Goal: Information Seeking & Learning: Learn about a topic

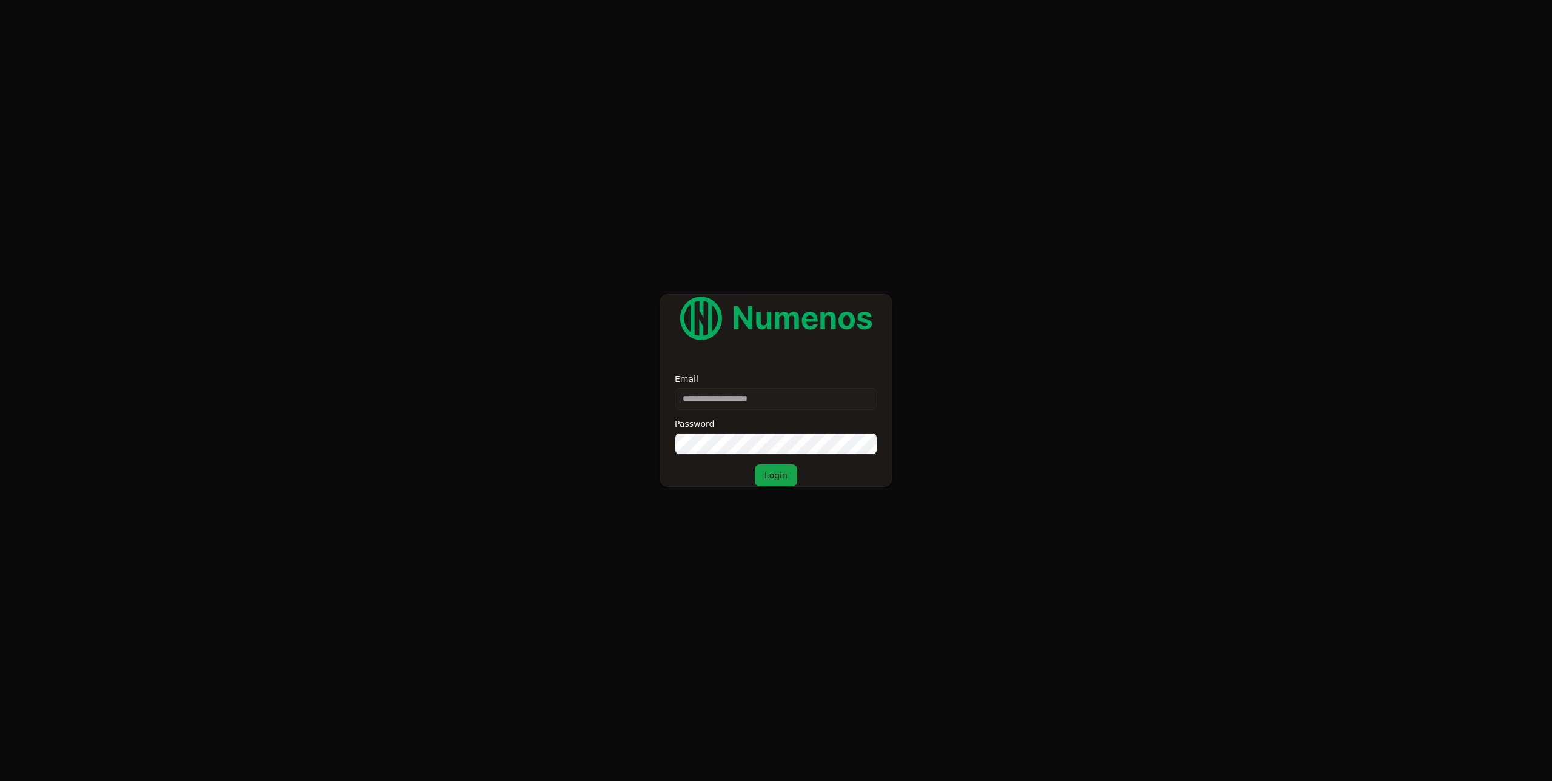
type input "**********"
click at [755, 464] on button "Login" at bounding box center [776, 475] width 42 height 22
click at [1057, 369] on form "**********" at bounding box center [776, 390] width 1552 height 781
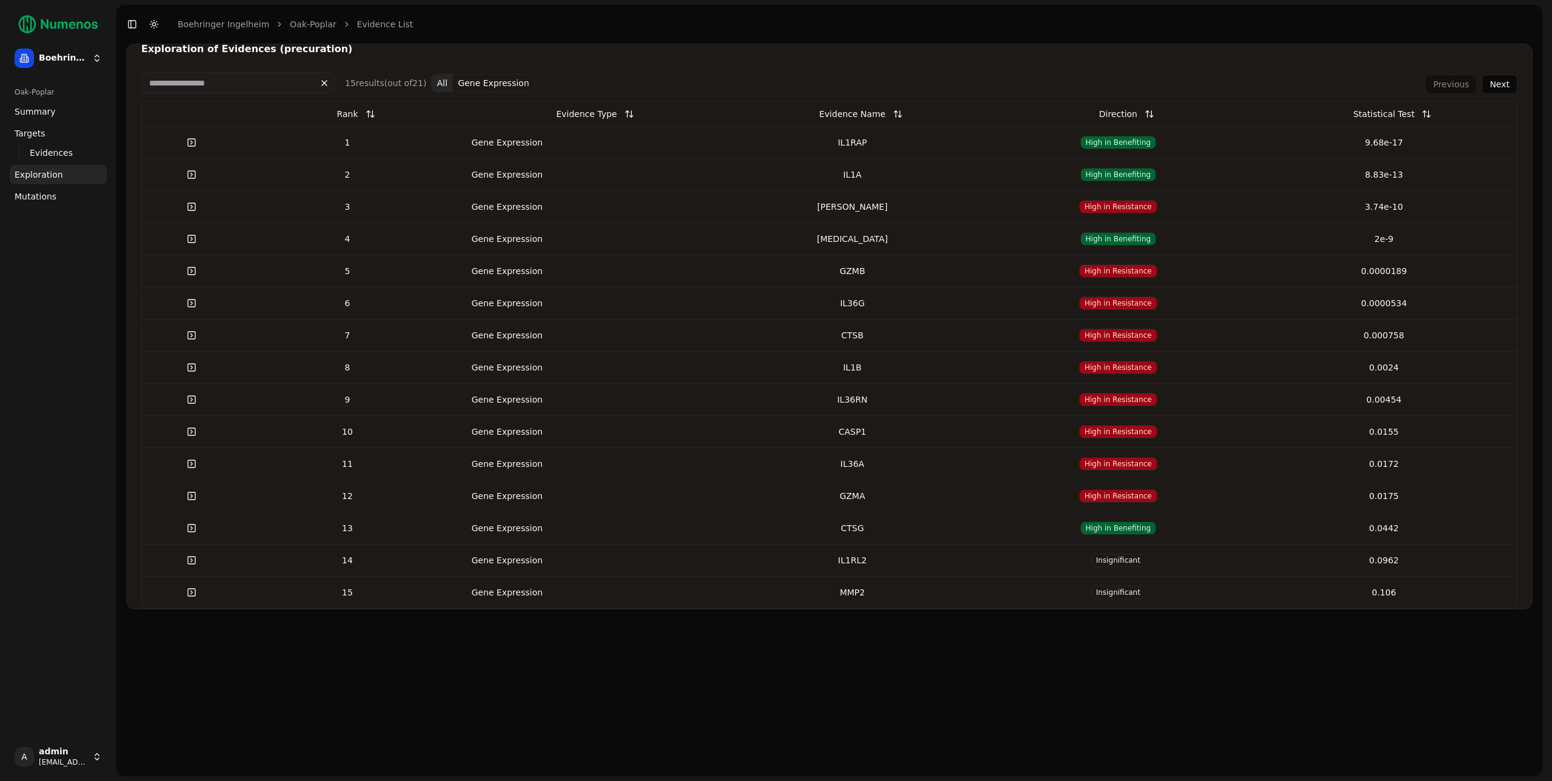
click at [76, 406] on div "Oak-Poplar Summary Targets Evidences Exploration Mutations" at bounding box center [58, 408] width 107 height 660
click at [63, 152] on span "Evidences" at bounding box center [51, 153] width 43 height 12
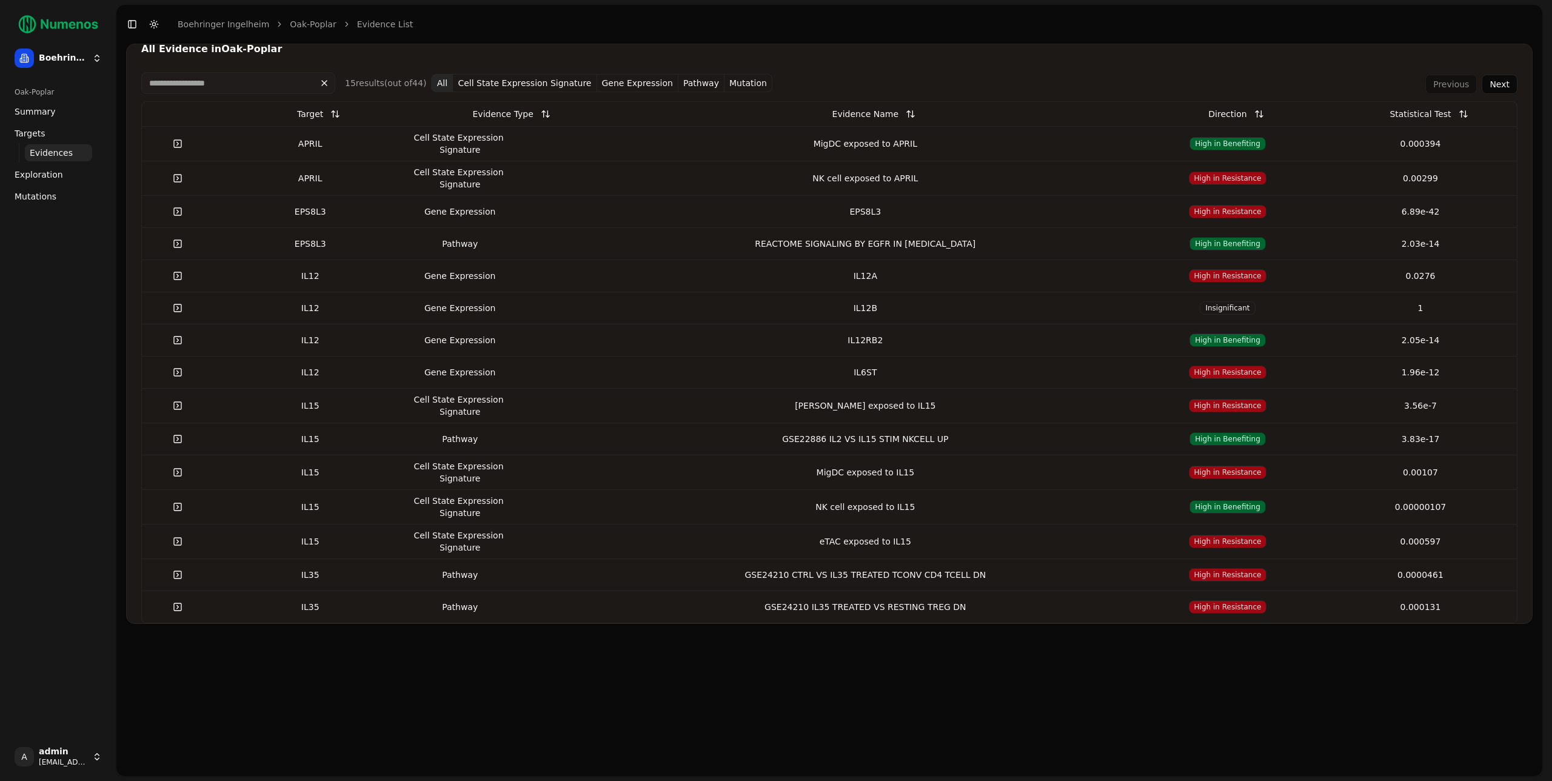
click at [178, 140] on link at bounding box center [178, 144] width 24 height 22
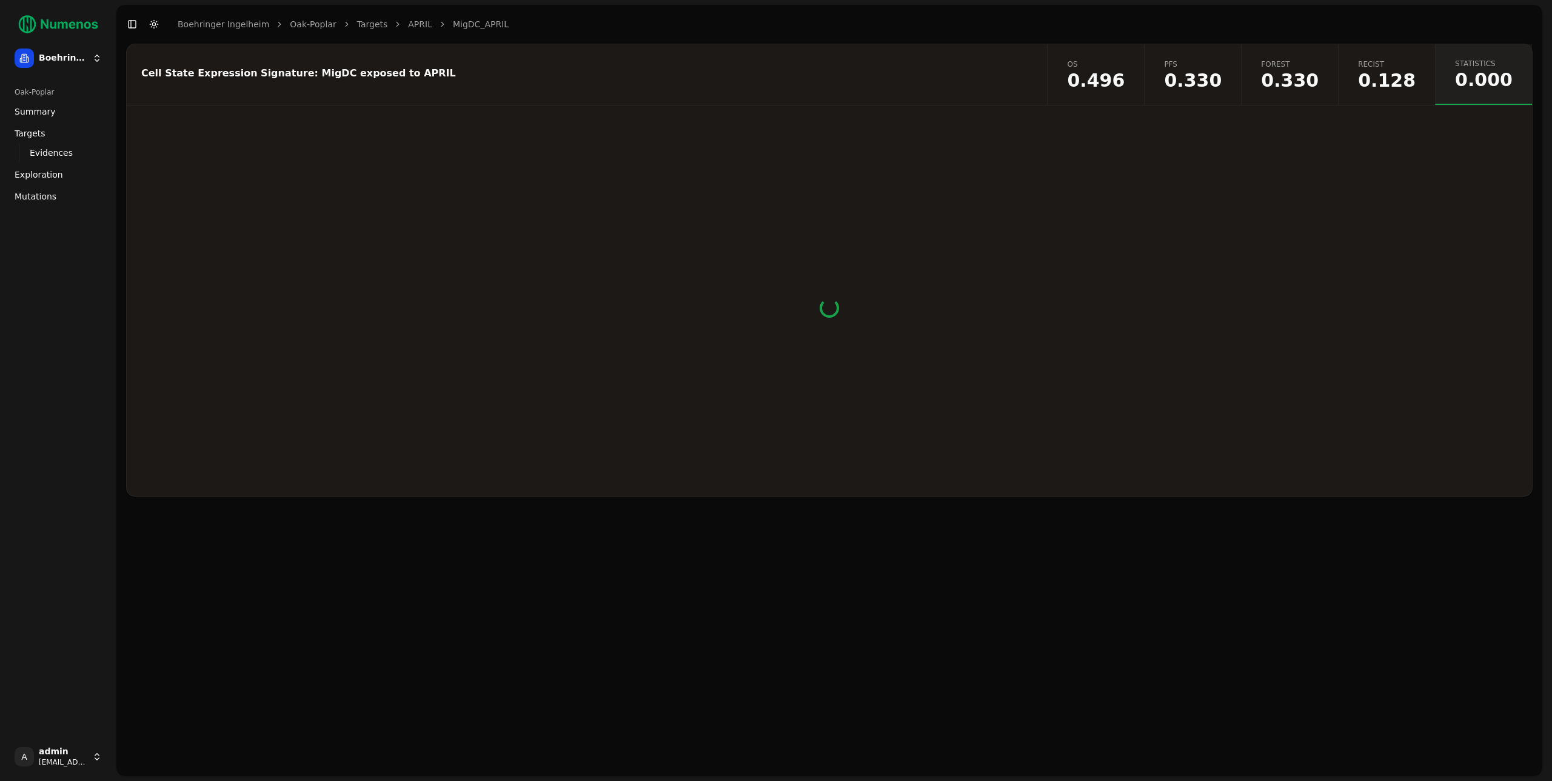
click at [863, 41] on header "Toggle Sidebar Toggle Dark Mode Boehringer Ingelheim Oak-Poplar Targets APRIL M…" at bounding box center [829, 24] width 1426 height 39
click at [1380, 68] on span "Recist" at bounding box center [1387, 64] width 58 height 10
click at [1475, 85] on span "0.000" at bounding box center [1484, 81] width 58 height 18
click at [1125, 81] on span "0.496" at bounding box center [1096, 81] width 58 height 18
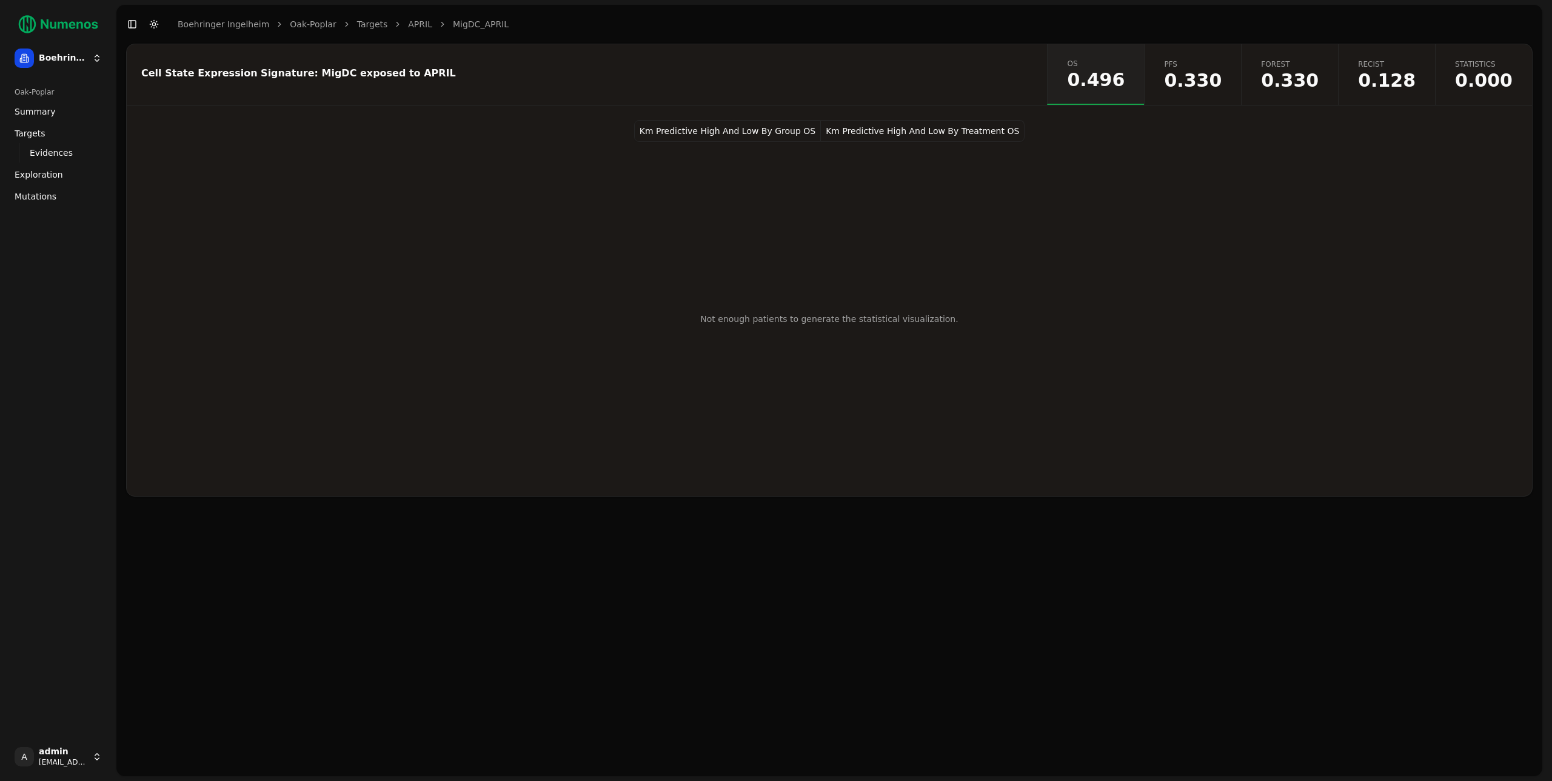
click at [1222, 76] on span "0.330" at bounding box center [1193, 81] width 58 height 18
click at [1319, 81] on span "0.330" at bounding box center [1290, 81] width 58 height 18
click at [40, 144] on link "Evidences" at bounding box center [58, 152] width 67 height 17
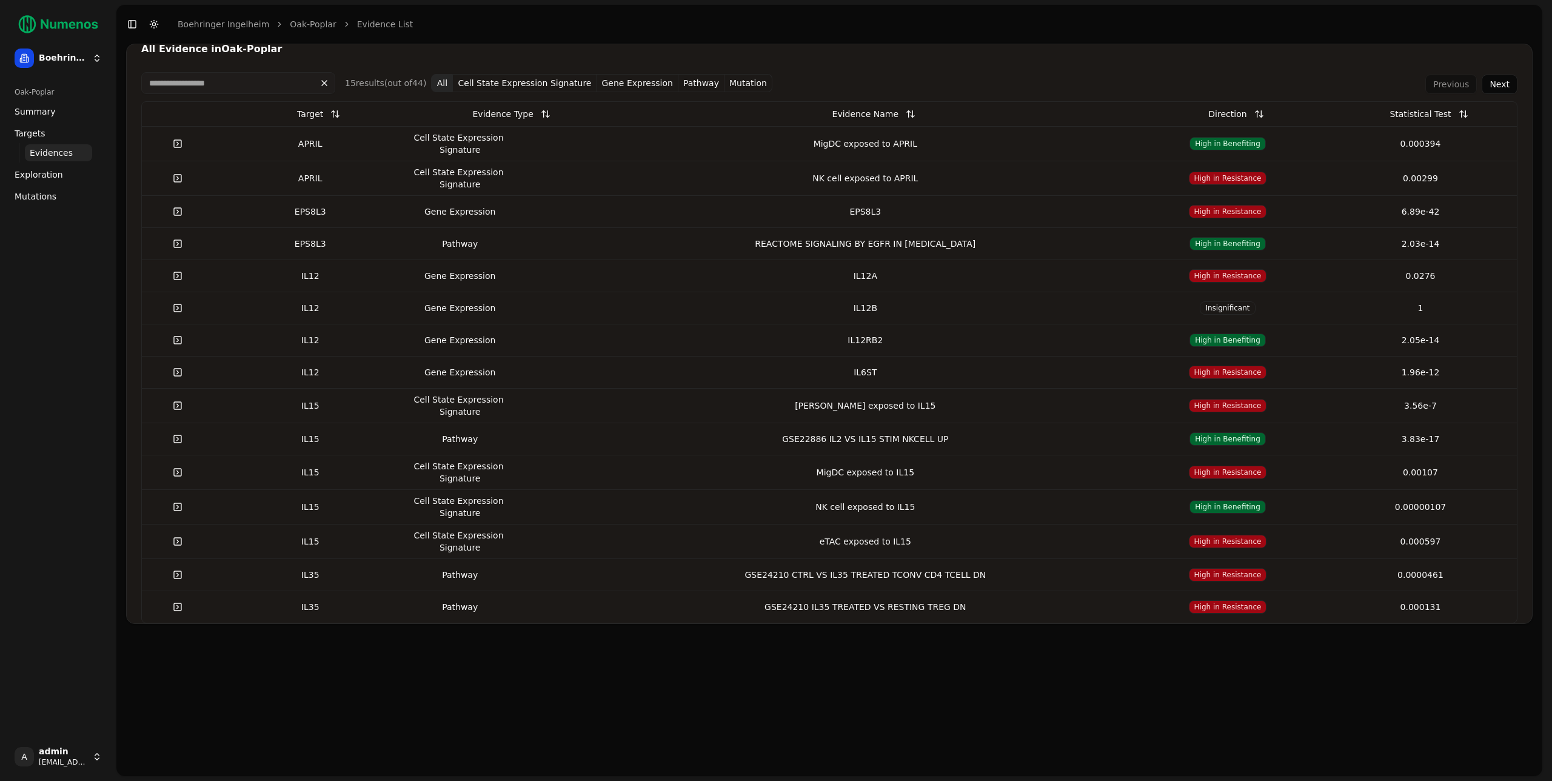
click at [179, 375] on link at bounding box center [178, 372] width 24 height 22
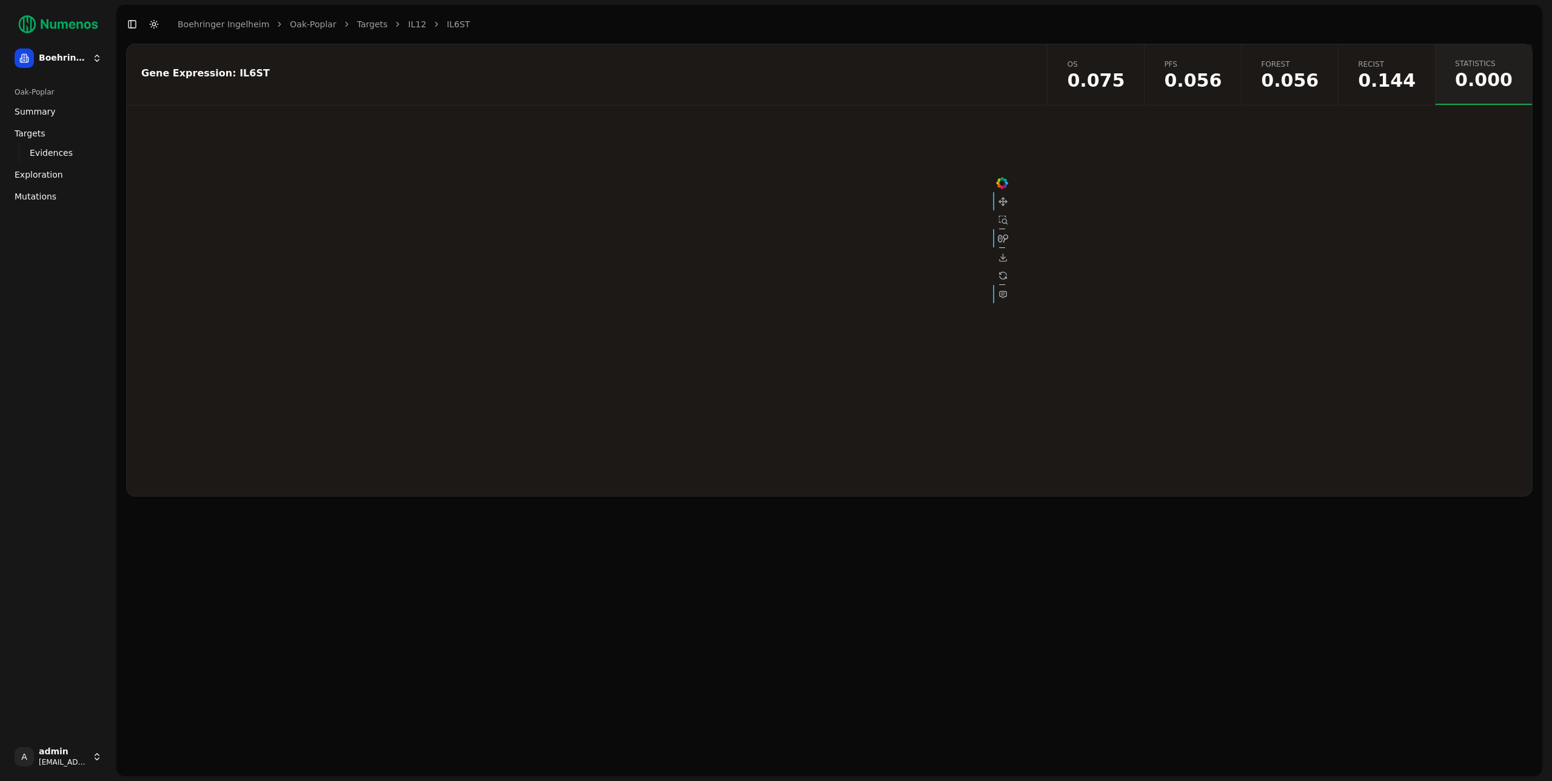
click at [1376, 83] on span "0.144" at bounding box center [1387, 81] width 58 height 18
click at [1299, 75] on span "0.056" at bounding box center [1290, 81] width 58 height 18
click at [1222, 83] on span "0.056" at bounding box center [1193, 81] width 58 height 18
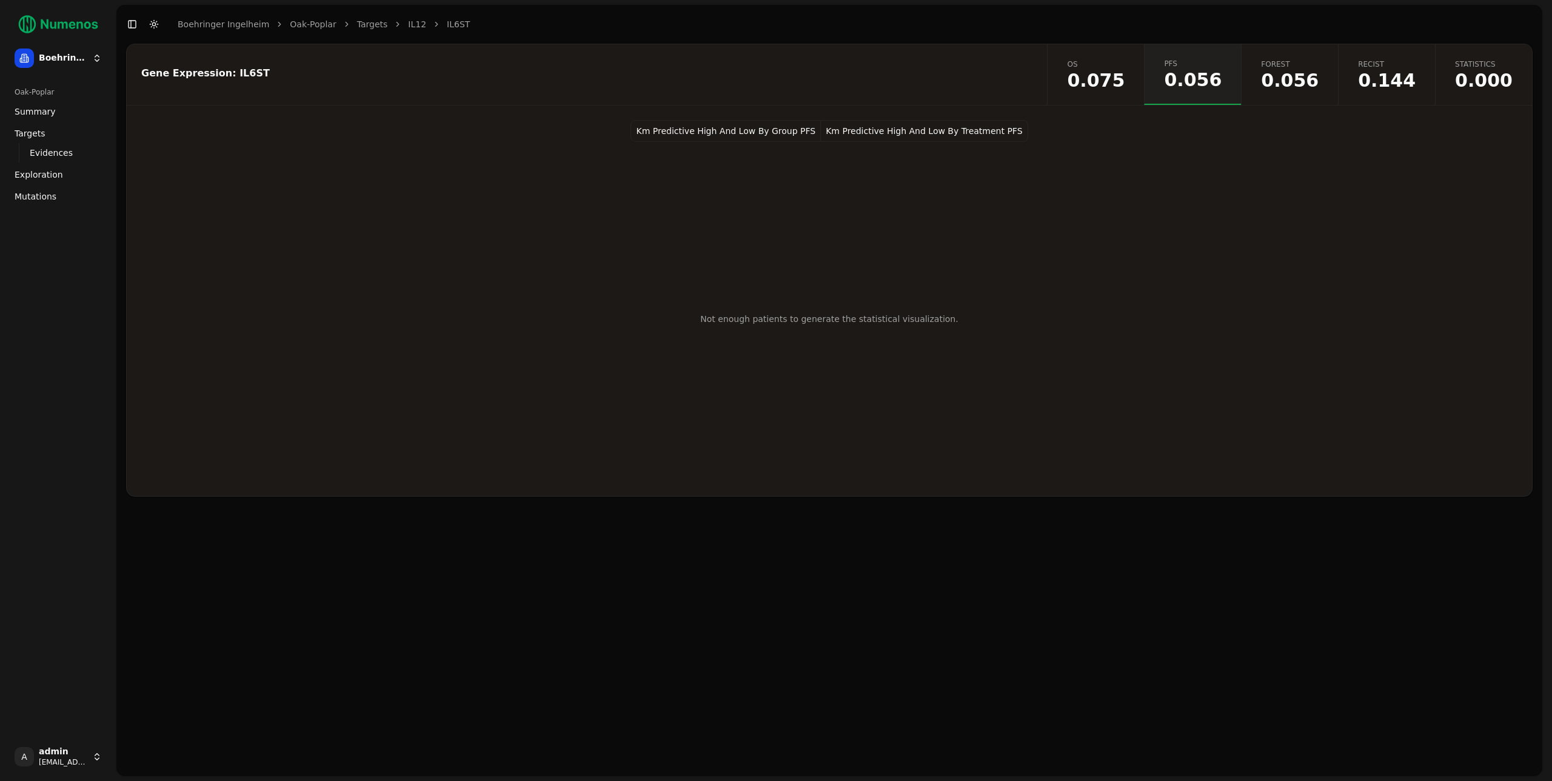
click at [1121, 74] on span "0.075" at bounding box center [1096, 81] width 58 height 18
click at [945, 129] on button "Km Predictive High And Low By Treatment OS" at bounding box center [993, 131] width 204 height 22
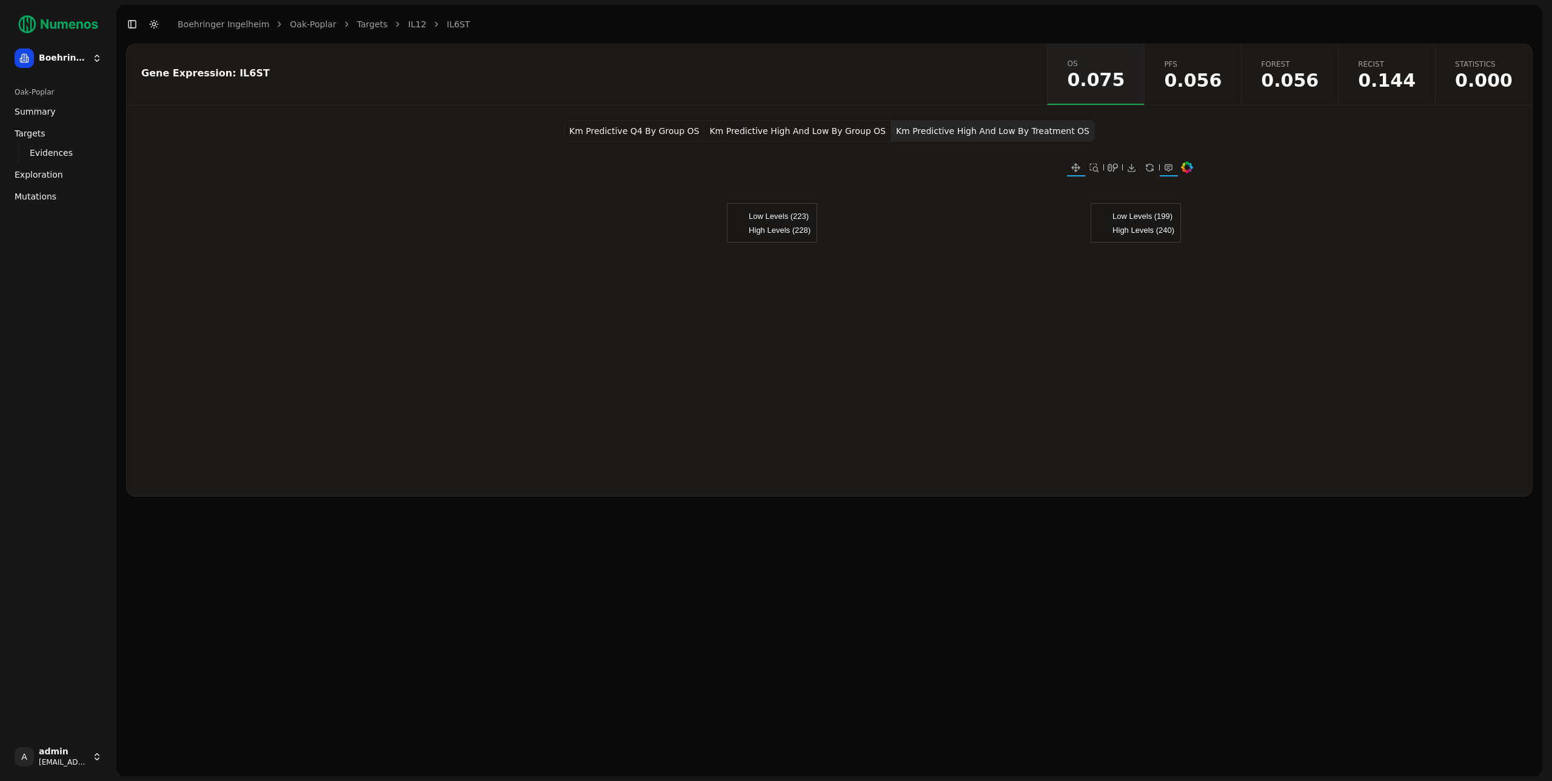
click at [851, 129] on button "Km Predictive High And Low By Group OS" at bounding box center [798, 131] width 186 height 22
click at [1125, 78] on span "0.075" at bounding box center [1096, 80] width 58 height 18
click at [974, 128] on button "Km Predictive High And Low By Treatment OS" at bounding box center [993, 131] width 204 height 22
click at [1119, 74] on span "0.075" at bounding box center [1096, 80] width 58 height 18
click at [1222, 72] on span "0.056" at bounding box center [1193, 81] width 58 height 18
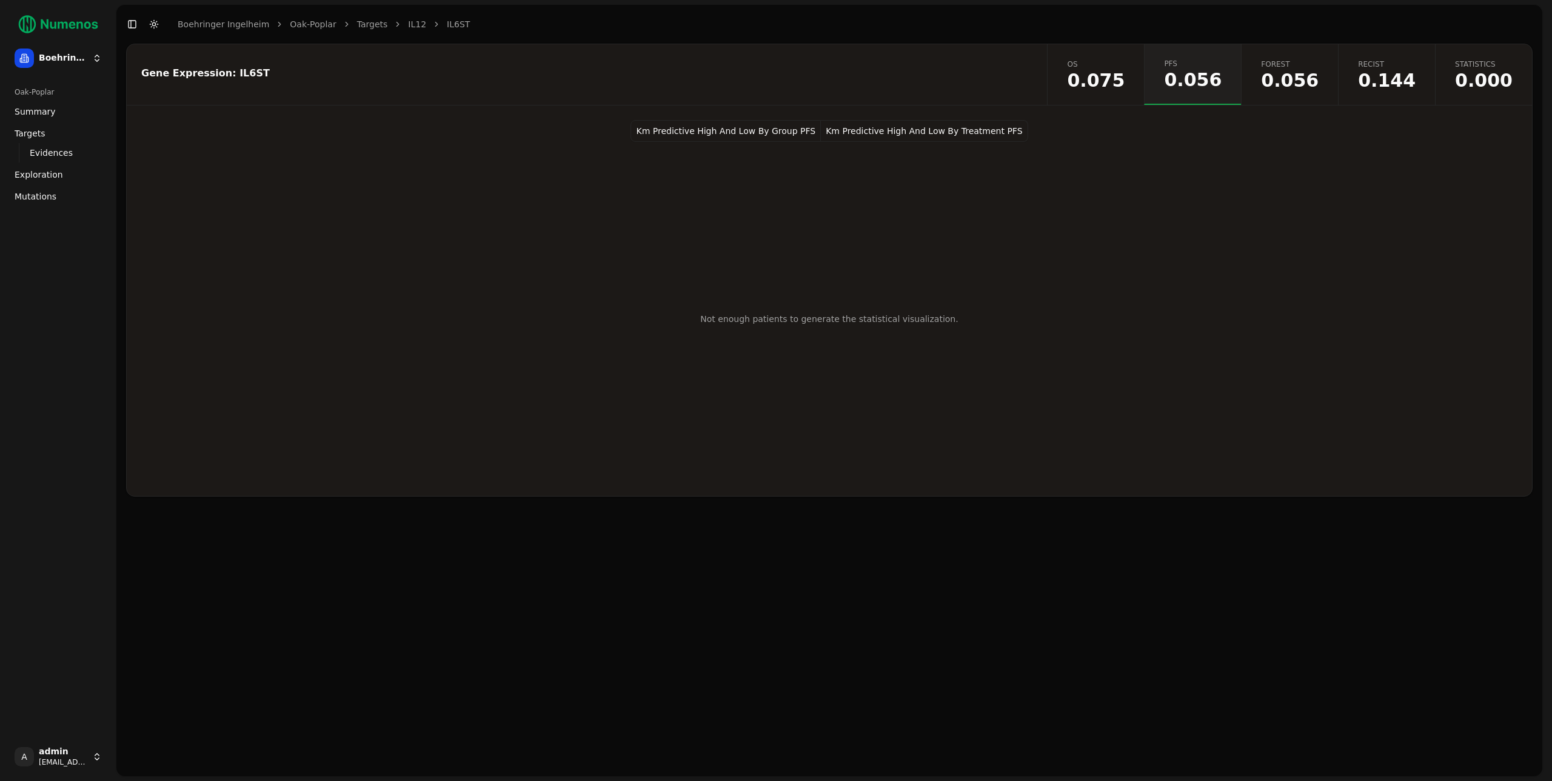
click at [957, 129] on button "Km Predictive High And Low By Treatment PFS" at bounding box center [924, 131] width 207 height 22
click at [38, 176] on span "Exploration" at bounding box center [39, 175] width 49 height 12
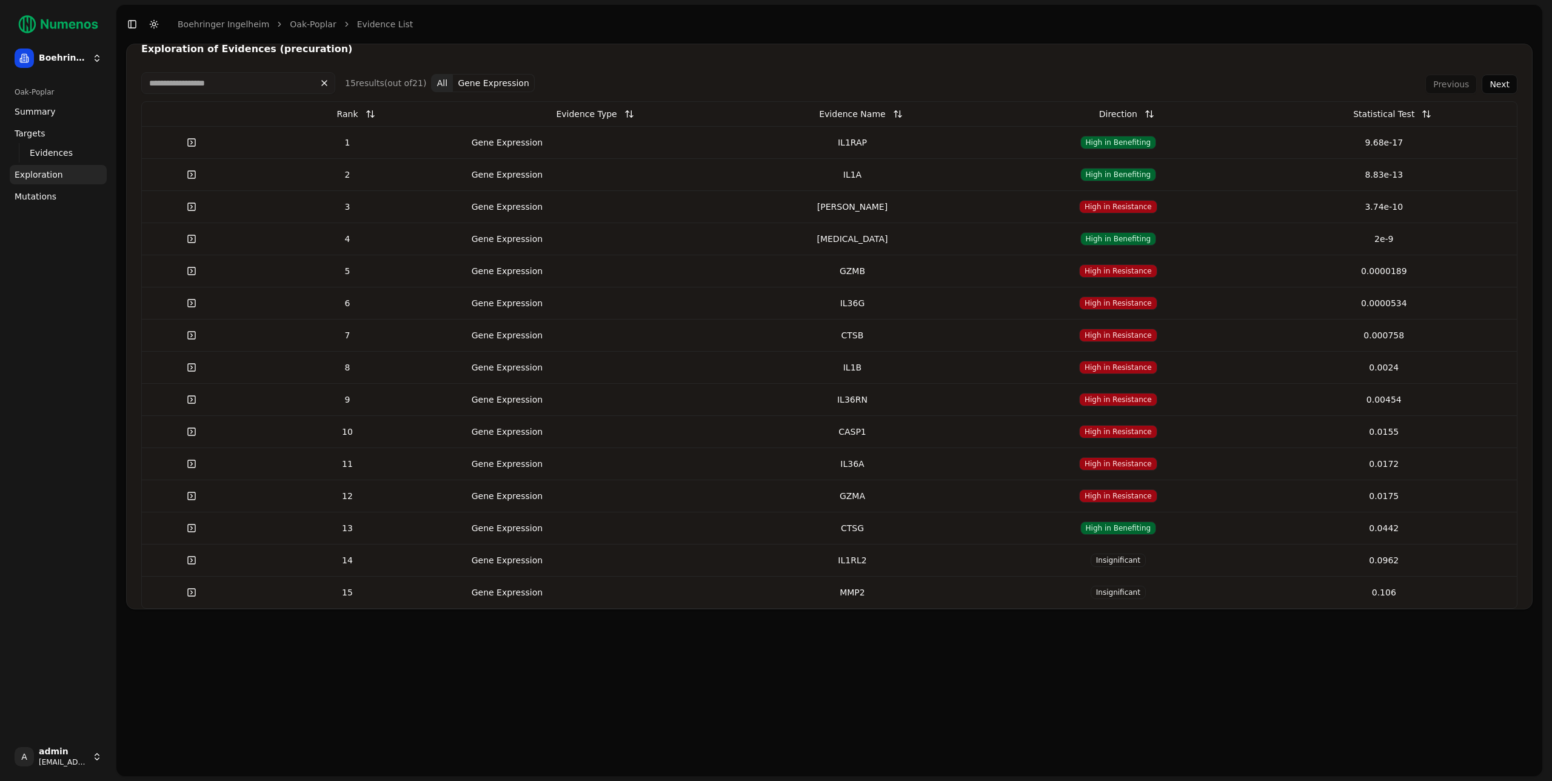
click at [421, 146] on div "1" at bounding box center [347, 142] width 203 height 12
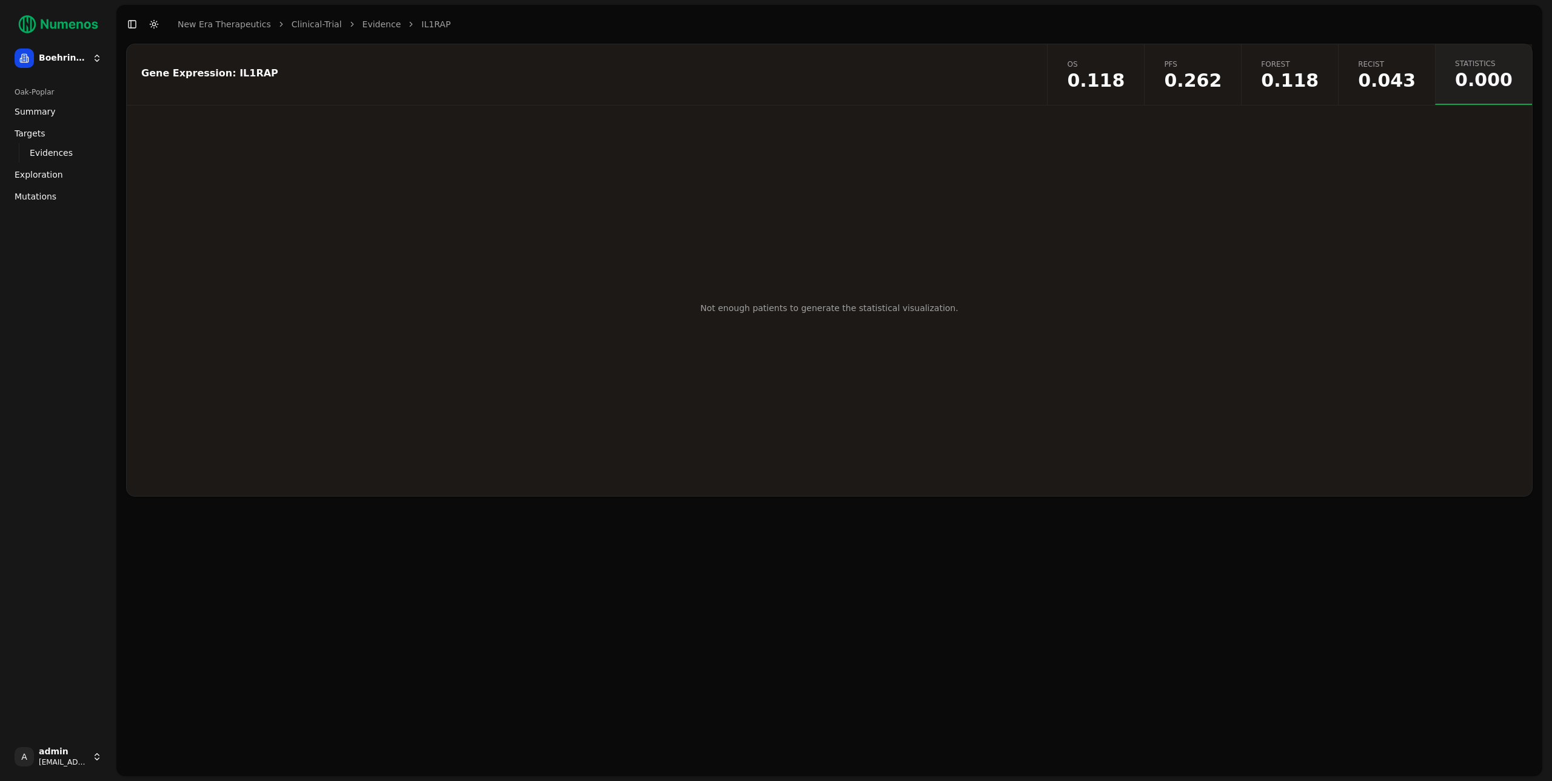
click at [1044, 65] on div "Gene Expression: IL1RAP" at bounding box center [585, 74] width 917 height 61
click at [1144, 68] on link "OS 0.118" at bounding box center [1095, 74] width 97 height 61
click at [839, 124] on button "Km Predictive High And Low By Treatment OS" at bounding box center [923, 131] width 204 height 22
click at [844, 128] on button "Km Predictive High And Low By Treatment OS" at bounding box center [923, 131] width 204 height 22
click at [845, 128] on button "Km Predictive High And Low By Treatment OS" at bounding box center [923, 131] width 204 height 22
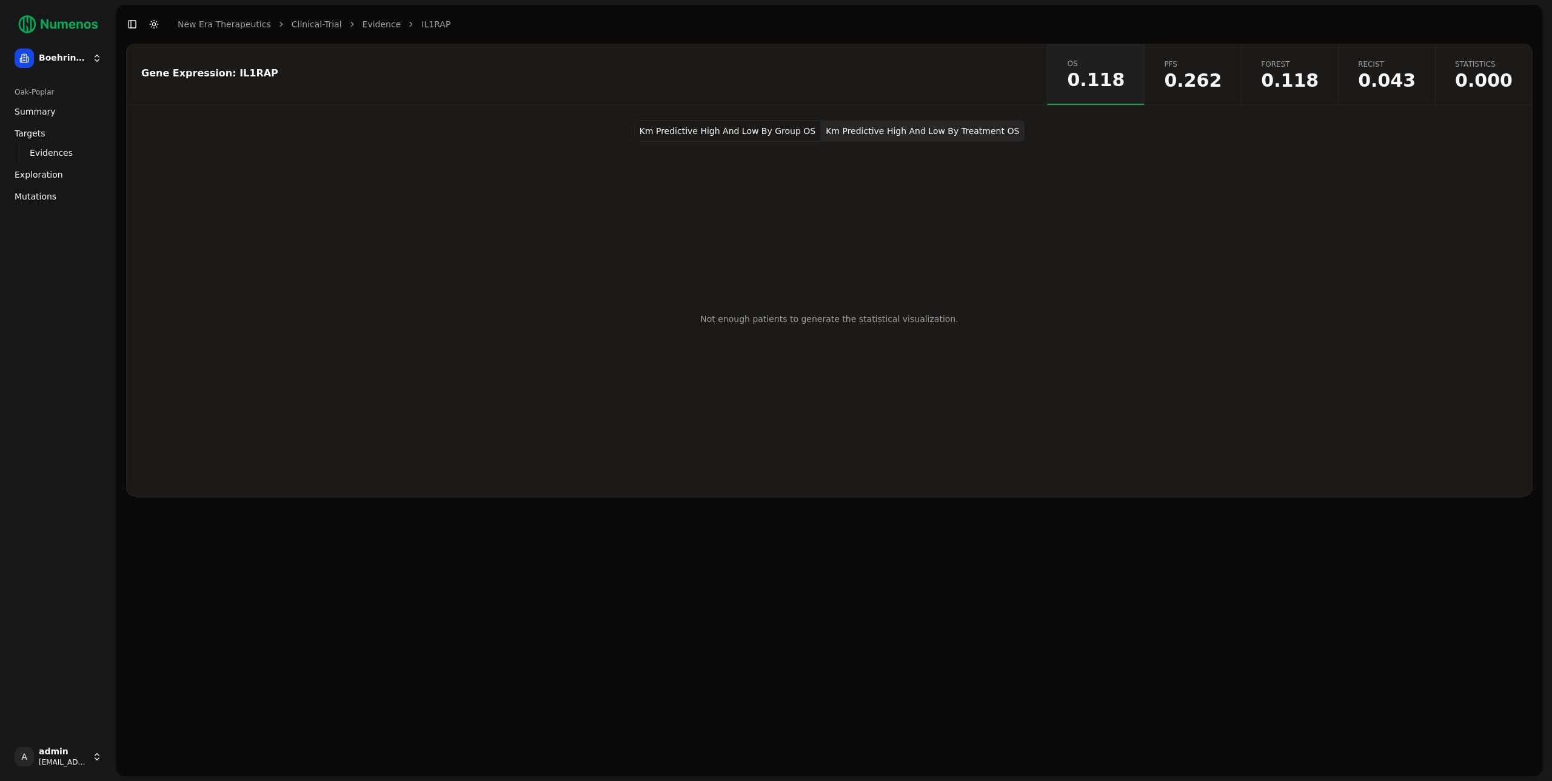
click at [792, 136] on button "Km Predictive High And Low By Group OS" at bounding box center [727, 131] width 187 height 22
click at [1222, 62] on span "PFS" at bounding box center [1193, 64] width 58 height 10
click at [809, 101] on div "Gene Expression: IL1RAP" at bounding box center [585, 74] width 917 height 61
click at [615, 61] on div "Gene Expression: IL1RAP" at bounding box center [585, 74] width 917 height 61
click at [604, 73] on div "Gene Expression: IL1RAP" at bounding box center [585, 74] width 888 height 10
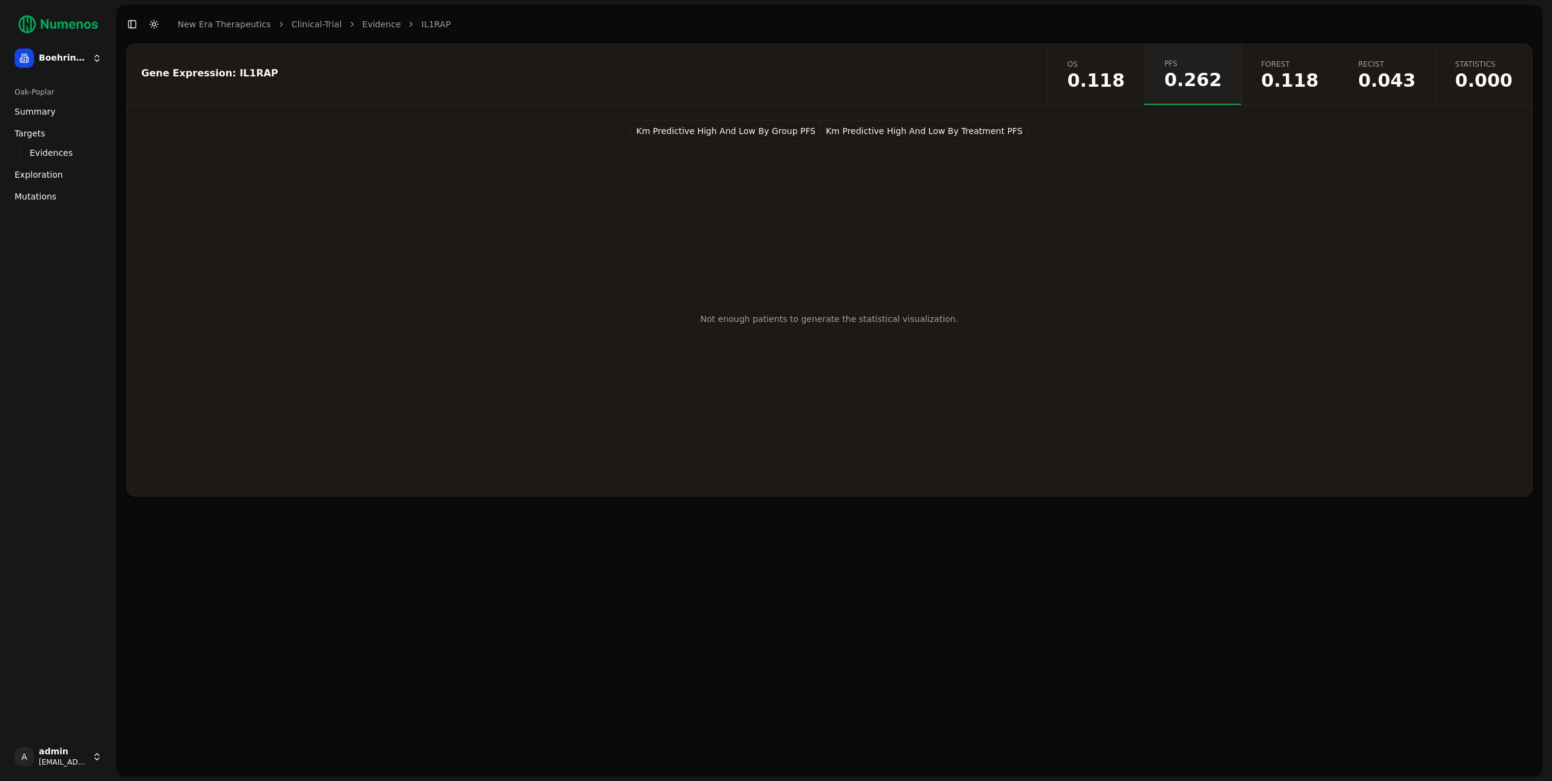
click at [606, 81] on div "Gene Expression: IL1RAP" at bounding box center [585, 74] width 917 height 61
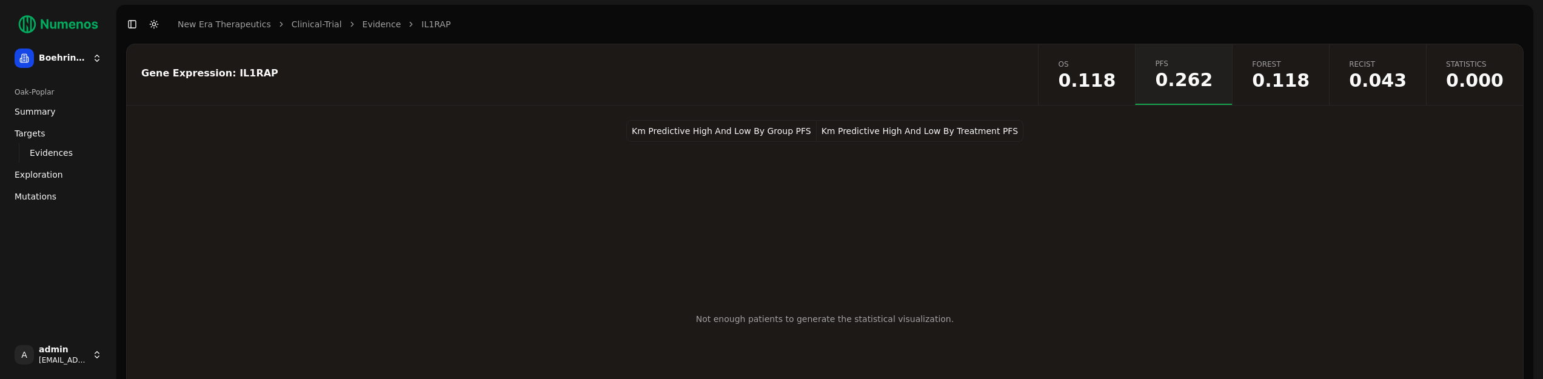
click at [751, 166] on div "Not enough patients to generate the statistical visualization." at bounding box center [825, 319] width 287 height 354
click at [756, 260] on div "Not enough patients to generate the statistical visualization." at bounding box center [825, 319] width 287 height 354
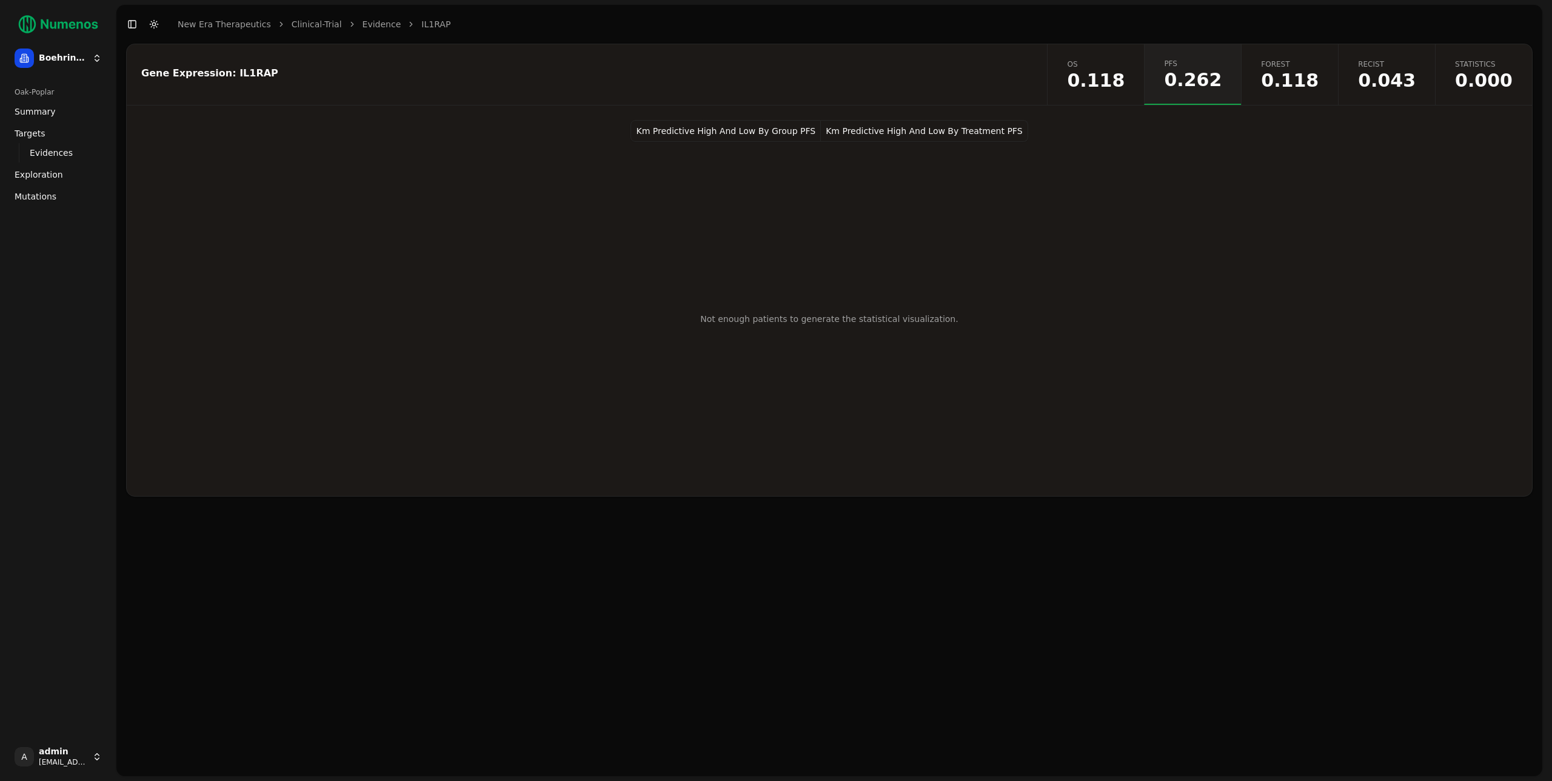
click at [565, 292] on div "Km Predictive High And Low By Group PFS Km Predictive High And Low By Treatment…" at bounding box center [830, 308] width 1406 height 376
click at [679, 378] on div "Km Predictive High And Low By Group PFS Km Predictive High And Low By Treatment…" at bounding box center [830, 308] width 1406 height 376
